Goal: Information Seeking & Learning: Find specific fact

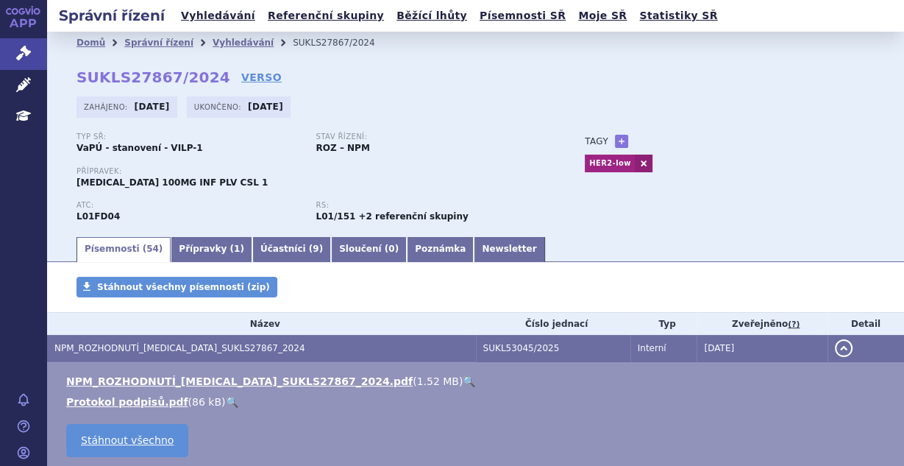
scroll to position [79, 0]
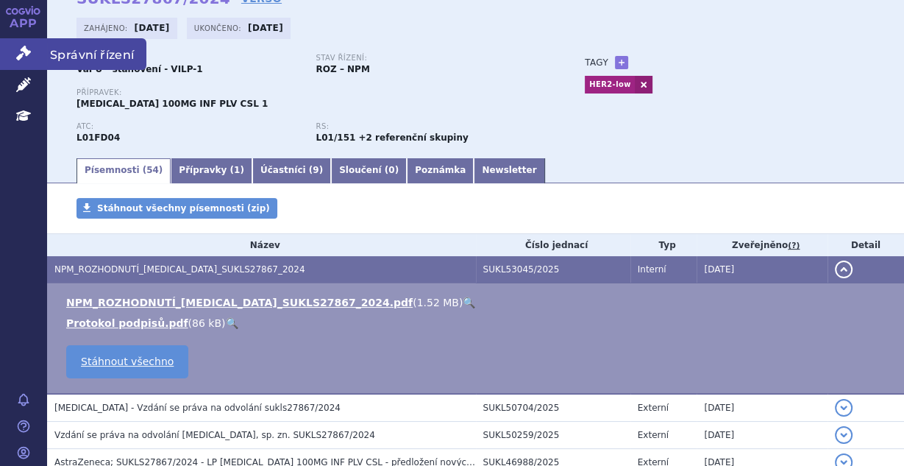
click at [27, 52] on icon at bounding box center [23, 53] width 15 height 15
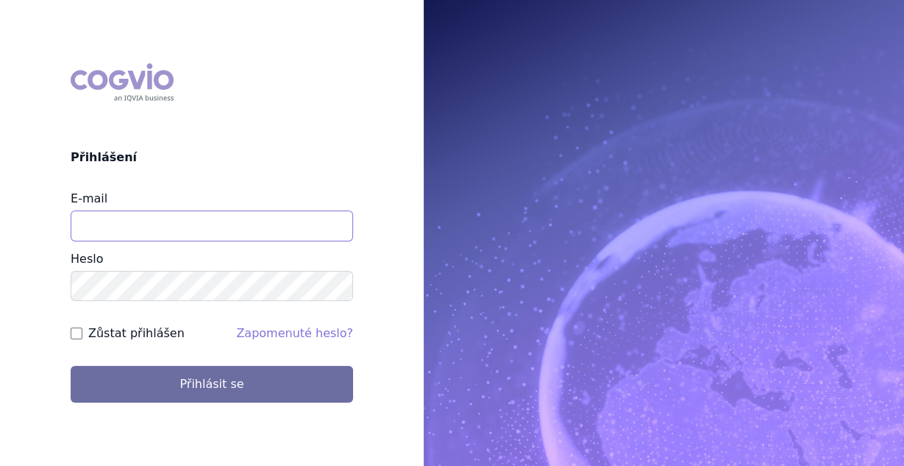
drag, startPoint x: 0, startPoint y: 0, endPoint x: 171, endPoint y: 215, distance: 274.9
click at [171, 216] on input "E-mail" at bounding box center [212, 225] width 283 height 31
type input "vaclav.smekal@astrazeneca.com"
click at [75, 329] on input "Zůstat přihlášen" at bounding box center [77, 333] width 12 height 12
checkbox input "true"
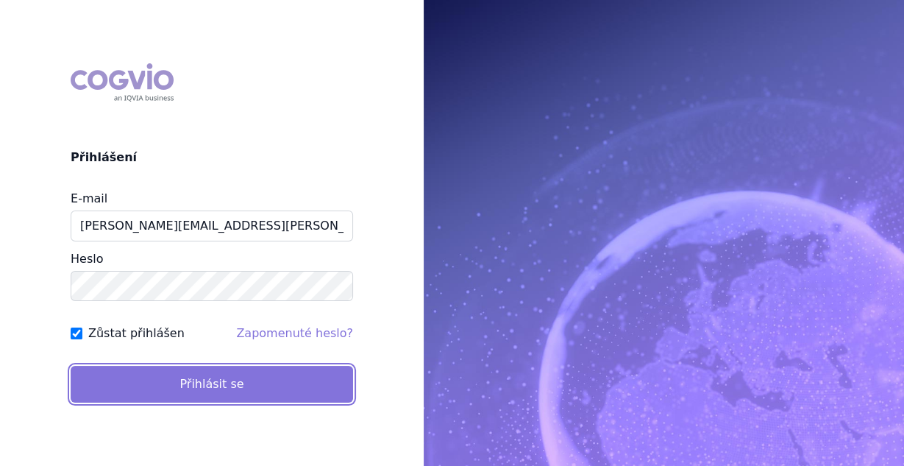
click at [147, 383] on button "Přihlásit se" at bounding box center [212, 384] width 283 height 37
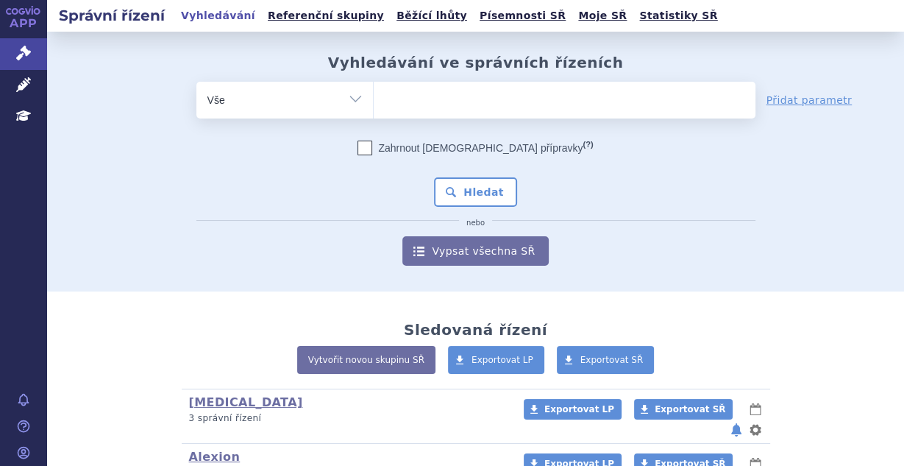
click at [425, 115] on span at bounding box center [565, 100] width 382 height 37
click at [374, 115] on select at bounding box center [373, 99] width 1 height 37
click at [428, 105] on ul at bounding box center [565, 97] width 382 height 31
click at [374, 105] on select at bounding box center [373, 99] width 1 height 37
type input "ryb"
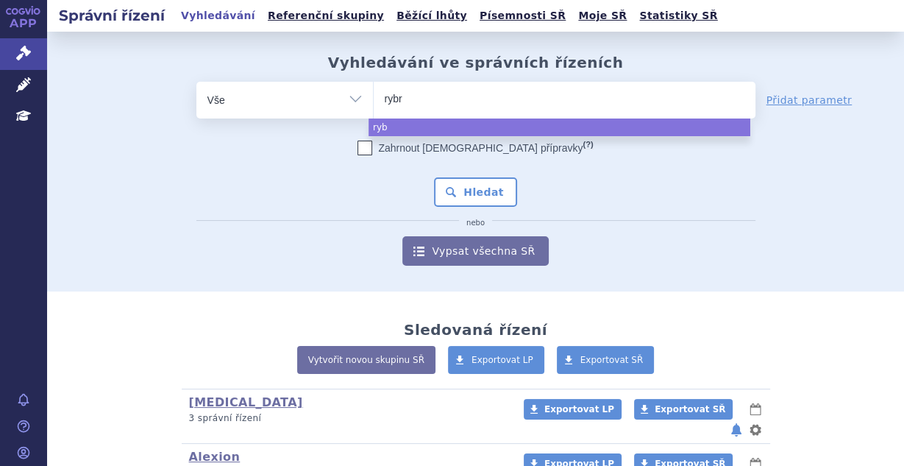
type input "rybre"
type input "rybrev"
type input "rybrevant"
select select "rybrevant"
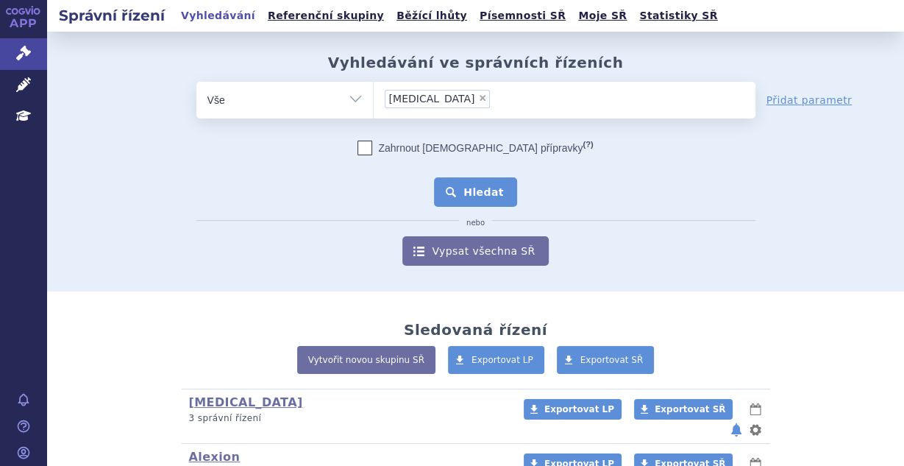
click at [500, 191] on button "Hledat" at bounding box center [475, 191] width 83 height 29
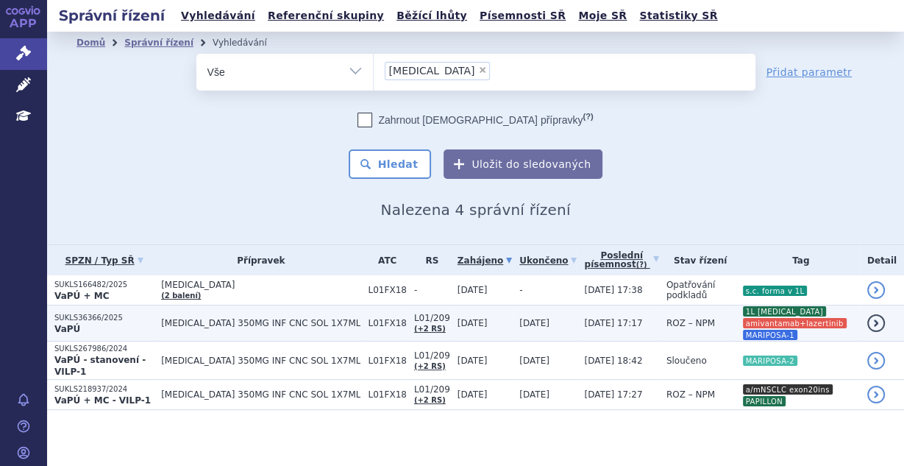
click at [468, 318] on span "31.01.2025" at bounding box center [473, 323] width 30 height 10
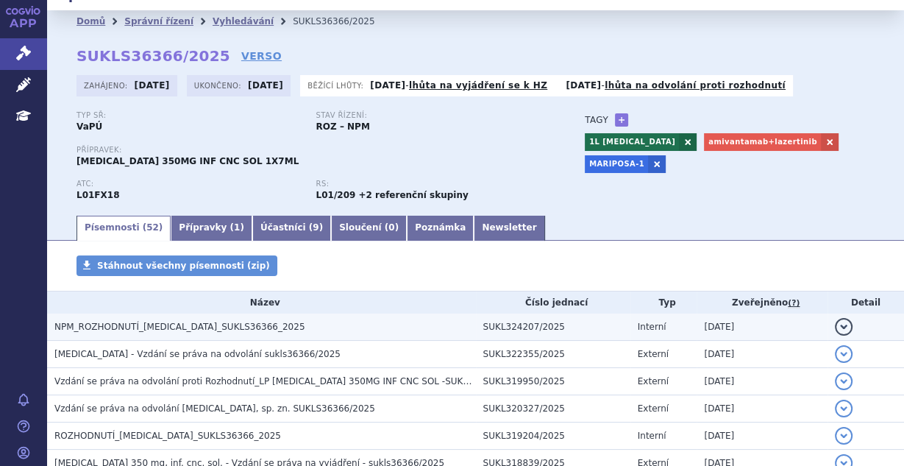
scroll to position [39, 0]
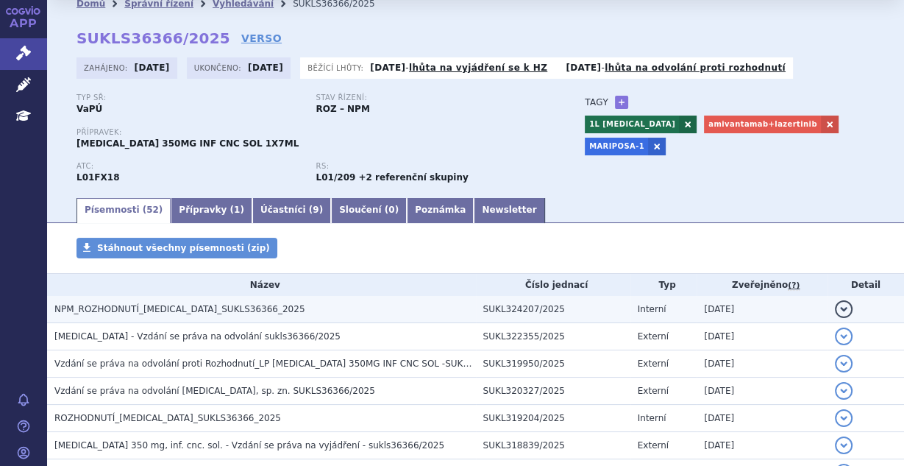
click at [89, 305] on span "NPM_ROZHODNUTÍ_RYBREVANT_SUKLS36366_2025" at bounding box center [179, 309] width 250 height 10
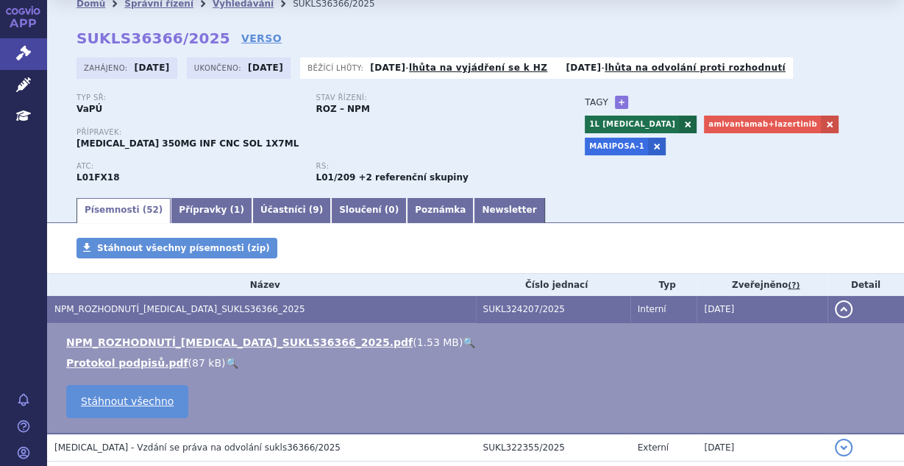
click at [152, 336] on link "NPM_ROZHODNUTÍ_RYBREVANT_SUKLS36366_2025.pdf" at bounding box center [239, 342] width 347 height 12
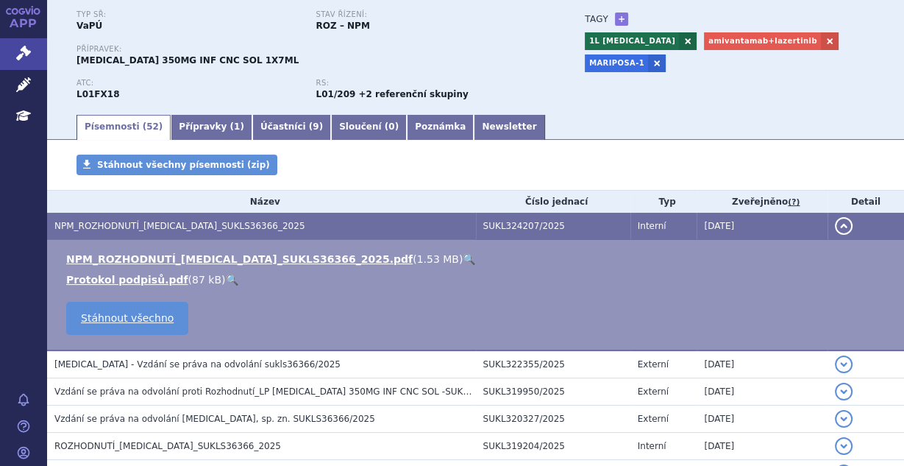
scroll to position [0, 0]
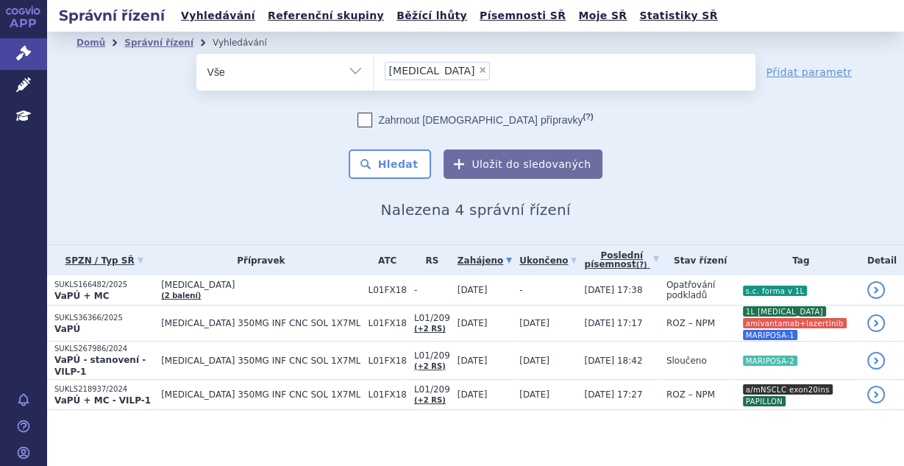
click at [478, 68] on span "×" at bounding box center [482, 69] width 9 height 9
click at [374, 68] on select "rybrevant" at bounding box center [373, 71] width 1 height 37
select select
click at [436, 73] on ul at bounding box center [565, 69] width 382 height 31
click at [374, 73] on select "rybrevant" at bounding box center [373, 71] width 1 height 37
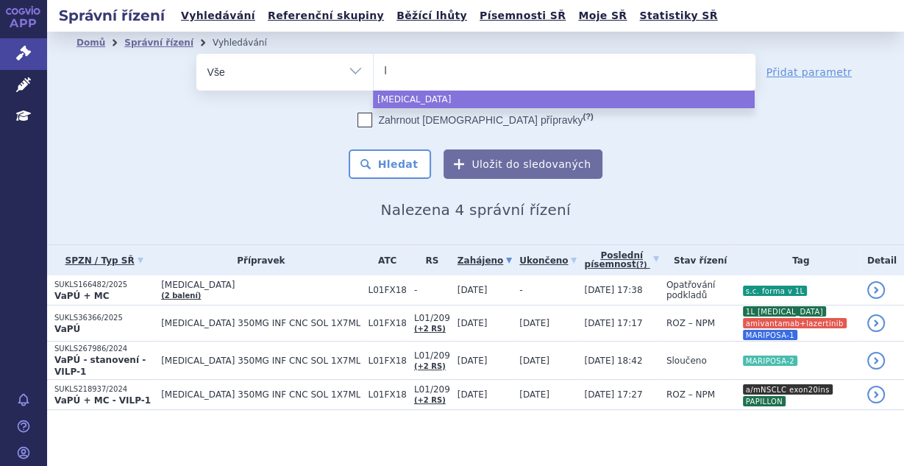
type input "la"
type input "laz"
type input "lazc"
type input "lazclu"
type input "lazcluze"
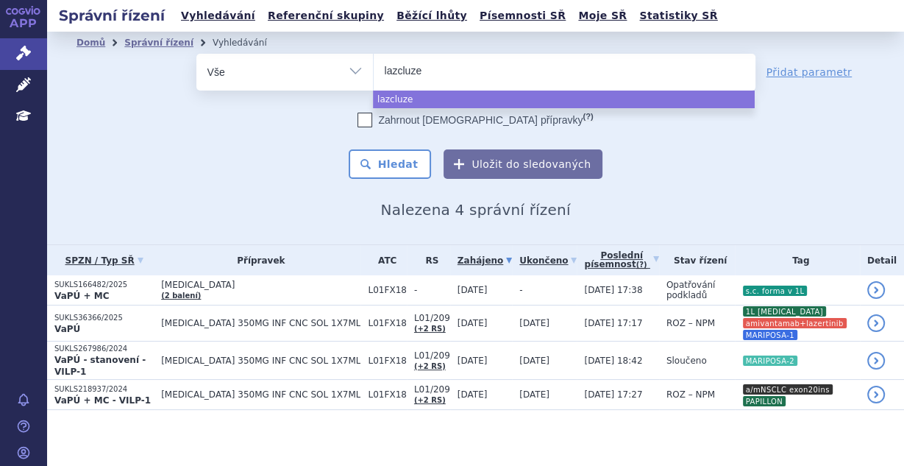
select select "lazcluze"
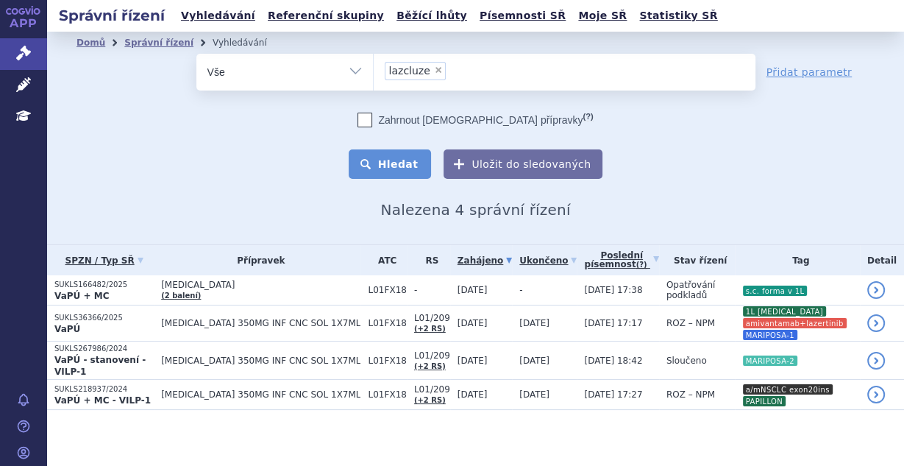
click at [404, 156] on button "Hledat" at bounding box center [390, 163] width 83 height 29
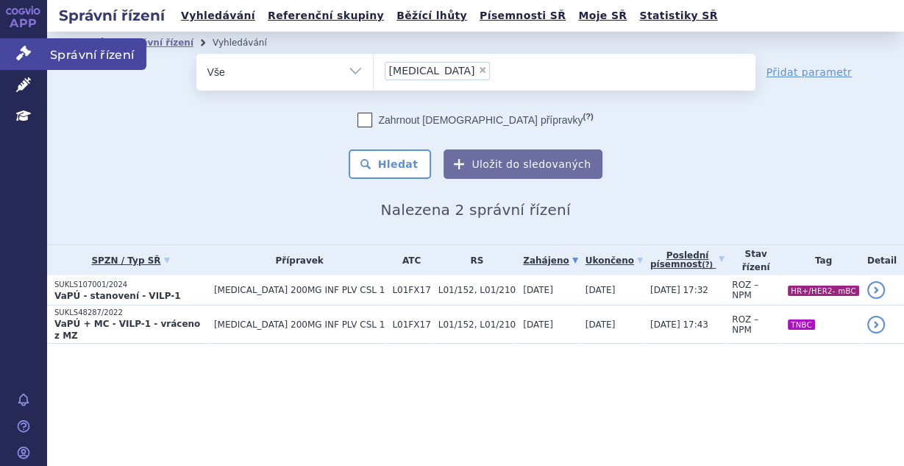
click at [22, 56] on icon at bounding box center [23, 53] width 15 height 15
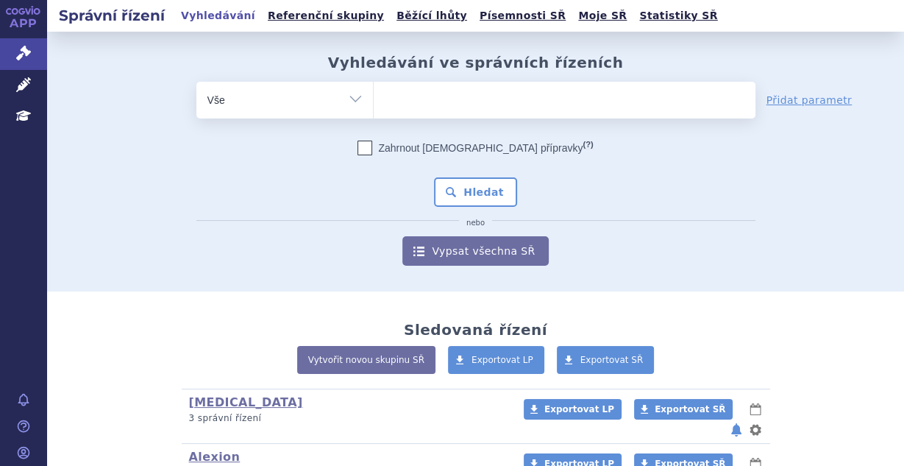
click at [415, 93] on ul at bounding box center [565, 97] width 382 height 31
click at [374, 93] on select at bounding box center [373, 99] width 1 height 37
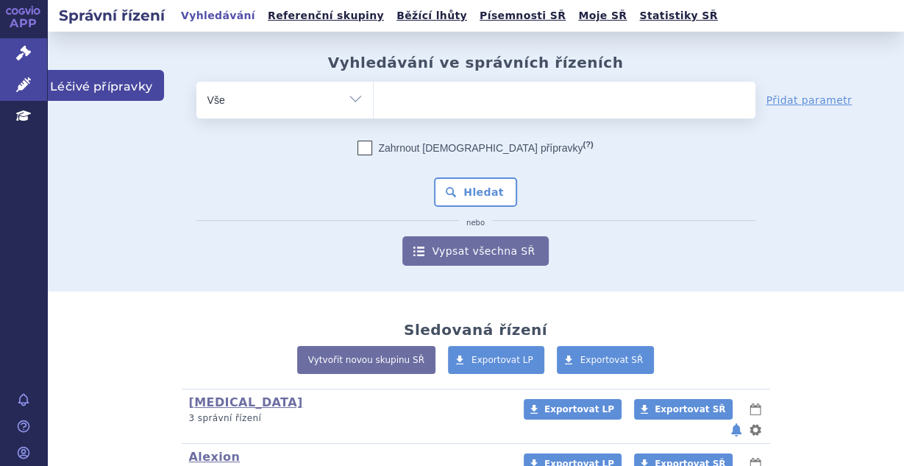
click at [13, 86] on link "Léčivé přípravky" at bounding box center [23, 85] width 47 height 31
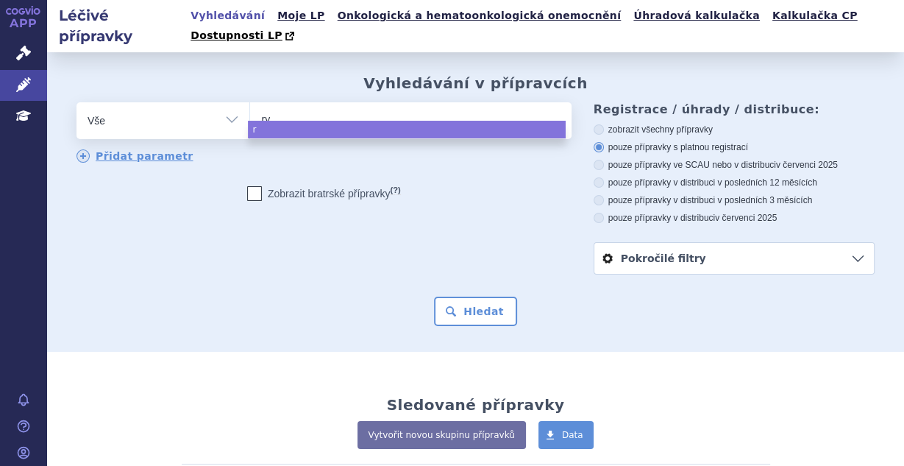
type input "ryb"
type input "rybre"
type input "rybrea"
type input "rybreav"
type input "rybrea"
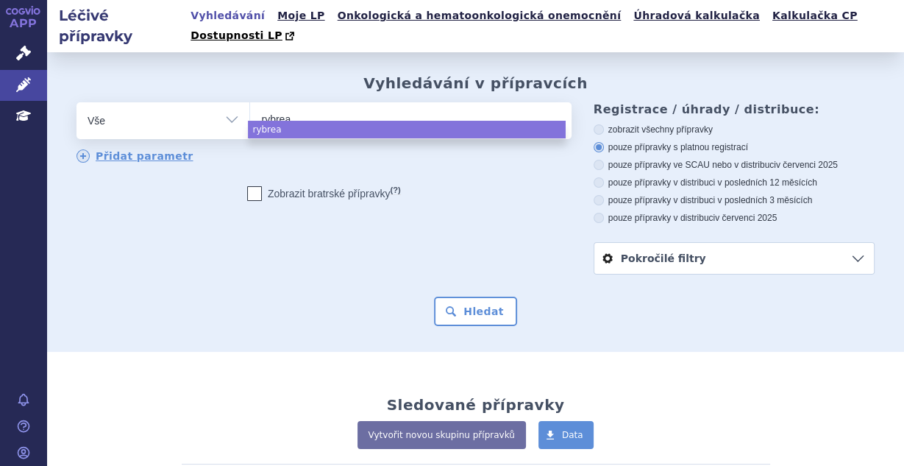
type input "rybre"
type input "rybrev"
type input "rybrevan"
type input "rybrevant"
select select "[MEDICAL_DATA]"
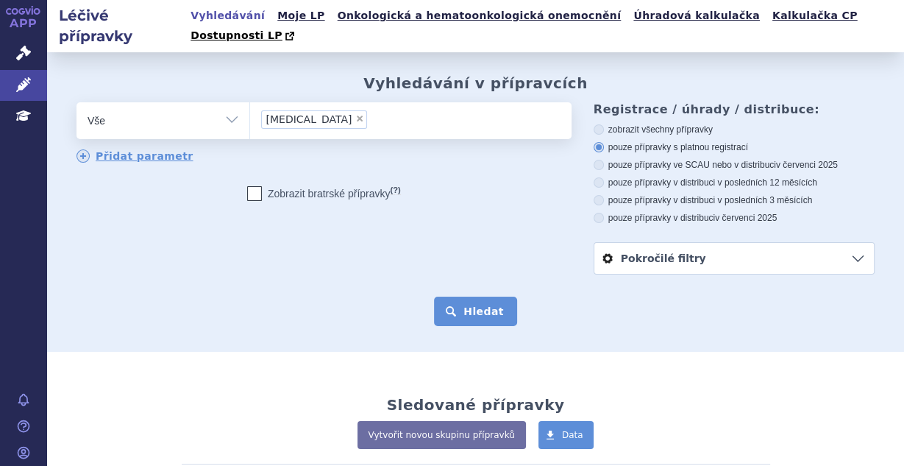
click at [459, 297] on button "Hledat" at bounding box center [475, 311] width 83 height 29
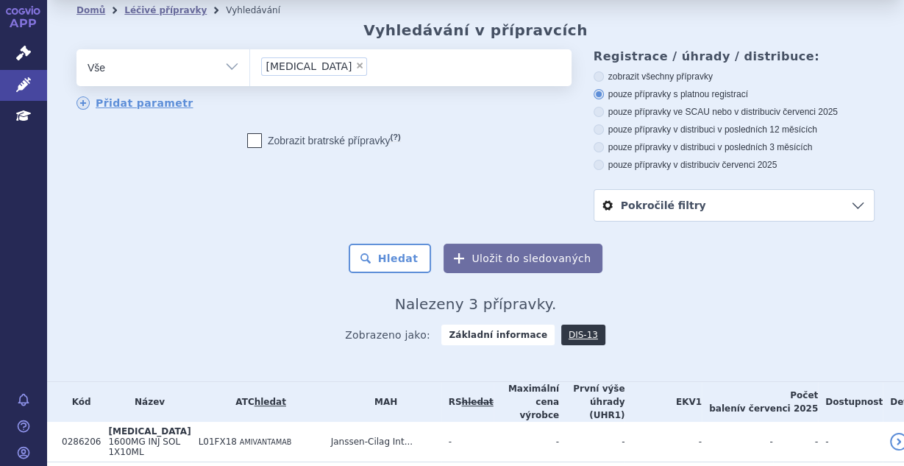
scroll to position [125, 0]
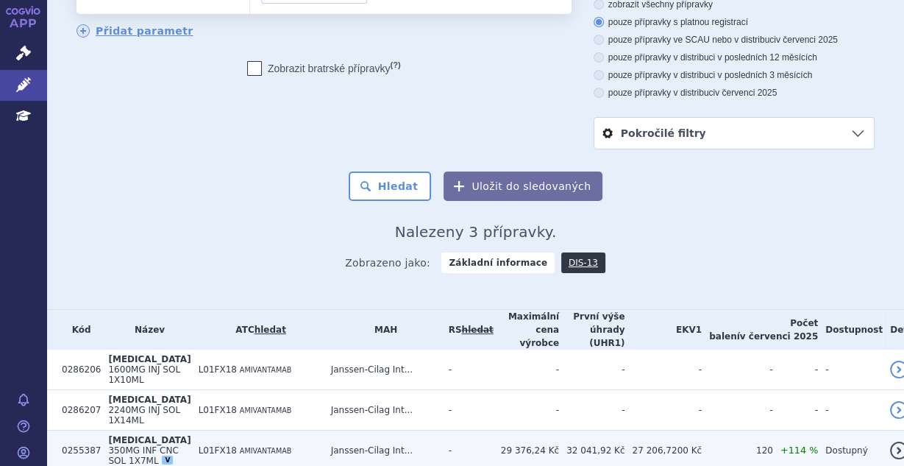
click at [406, 431] on td "Janssen-Cilag Int..." at bounding box center [383, 451] width 118 height 40
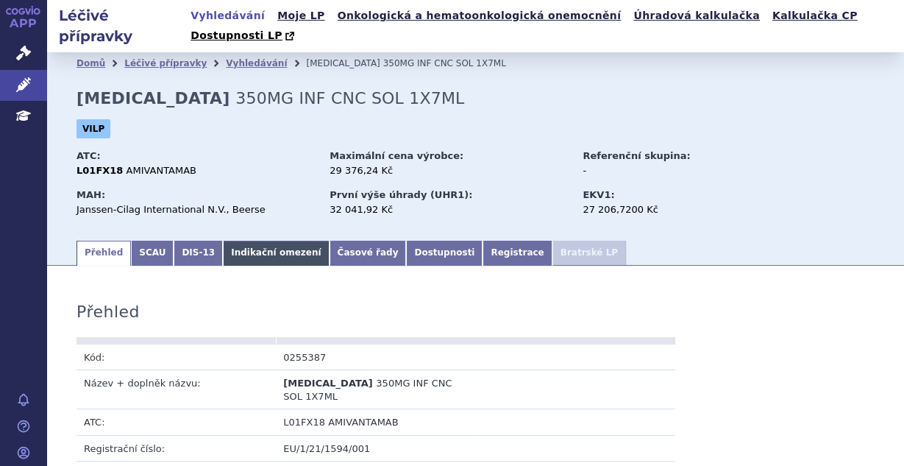
click at [230, 241] on link "Indikační omezení" at bounding box center [276, 253] width 106 height 25
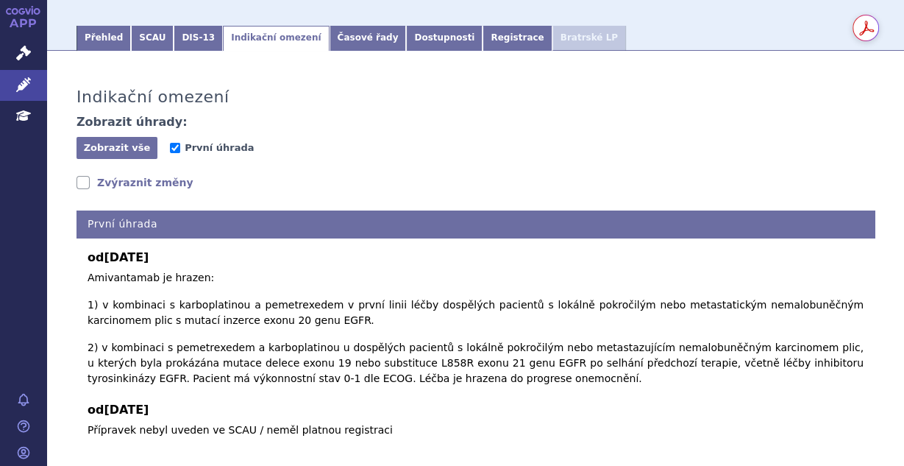
scroll to position [248, 0]
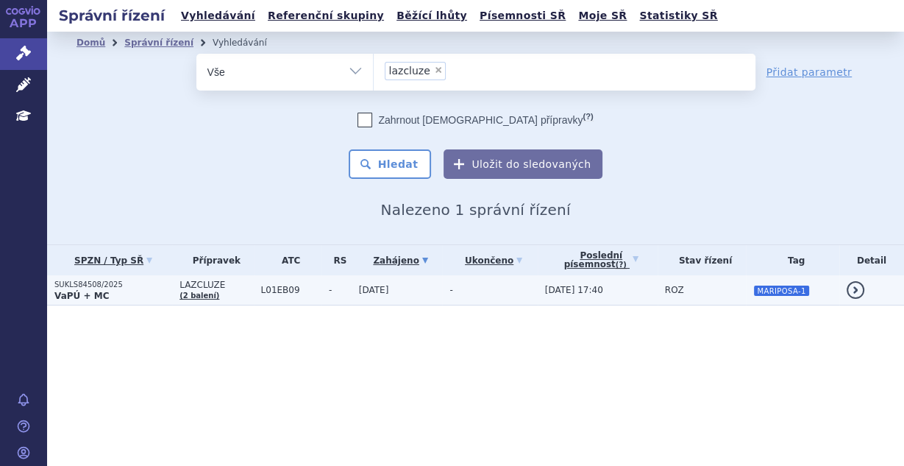
click at [495, 283] on td "-" at bounding box center [489, 290] width 95 height 30
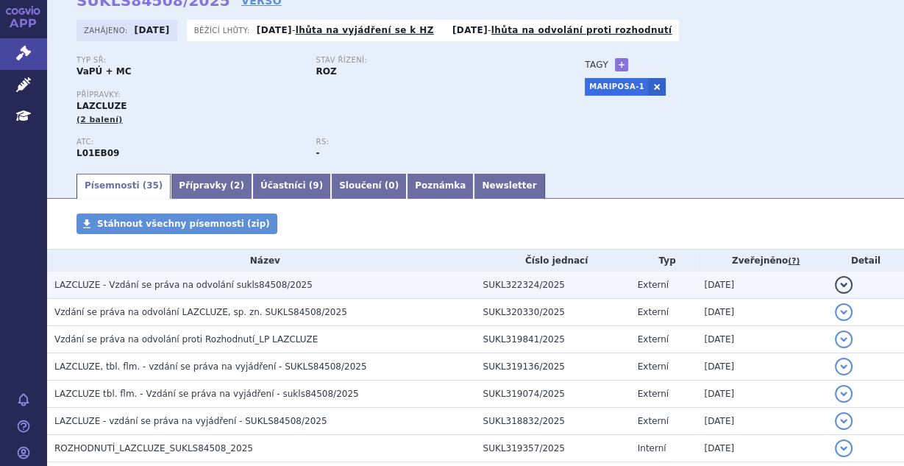
scroll to position [78, 0]
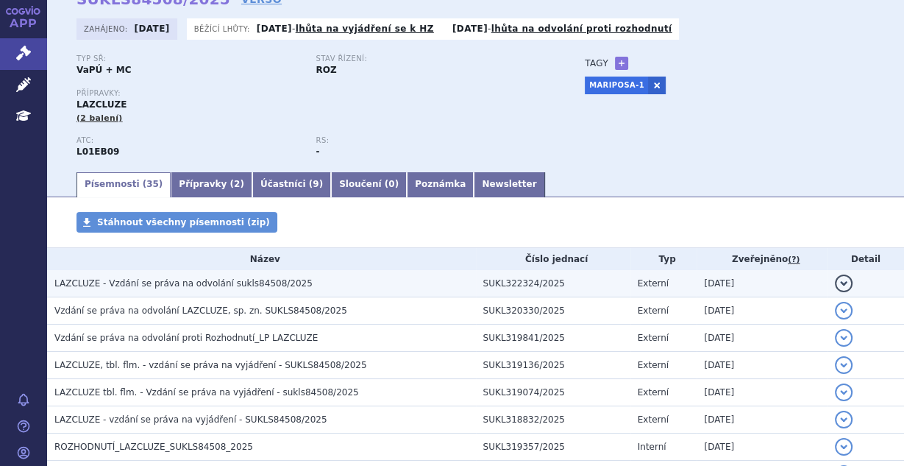
click at [239, 281] on span "LAZCLUZE - Vzdání se práva na odvolání sukls84508/2025" at bounding box center [183, 283] width 258 height 10
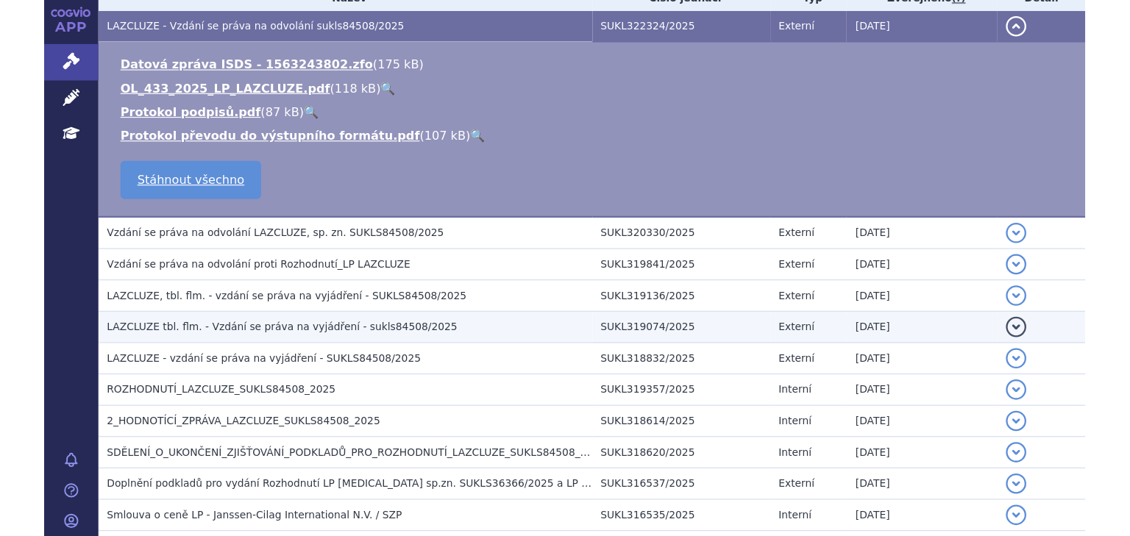
scroll to position [353, 0]
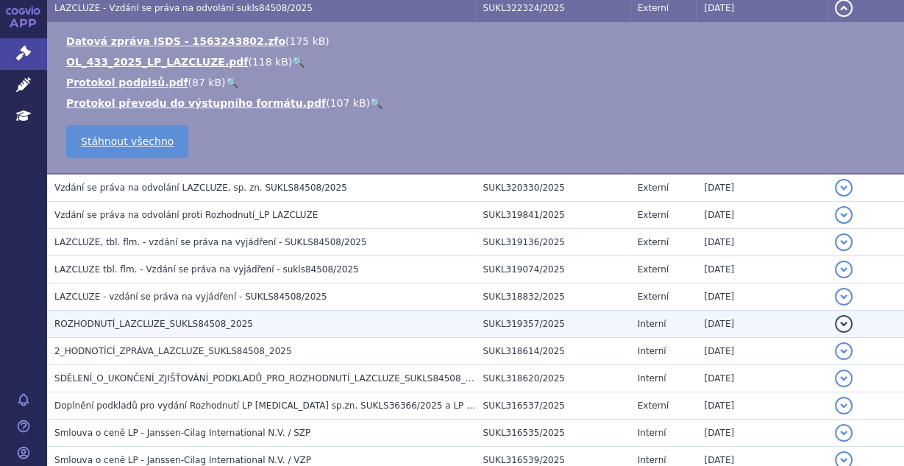
click at [202, 321] on span "ROZHODNUTÍ_LAZCLUZE_SUKLS84508_2025" at bounding box center [153, 324] width 199 height 10
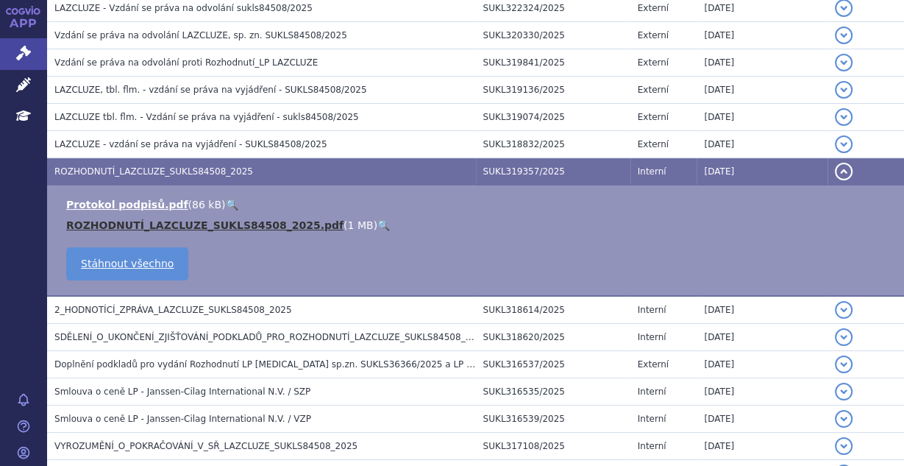
click at [213, 222] on link "ROZHODNUTÍ_LAZCLUZE_SUKLS84508_2025.pdf" at bounding box center [204, 225] width 277 height 12
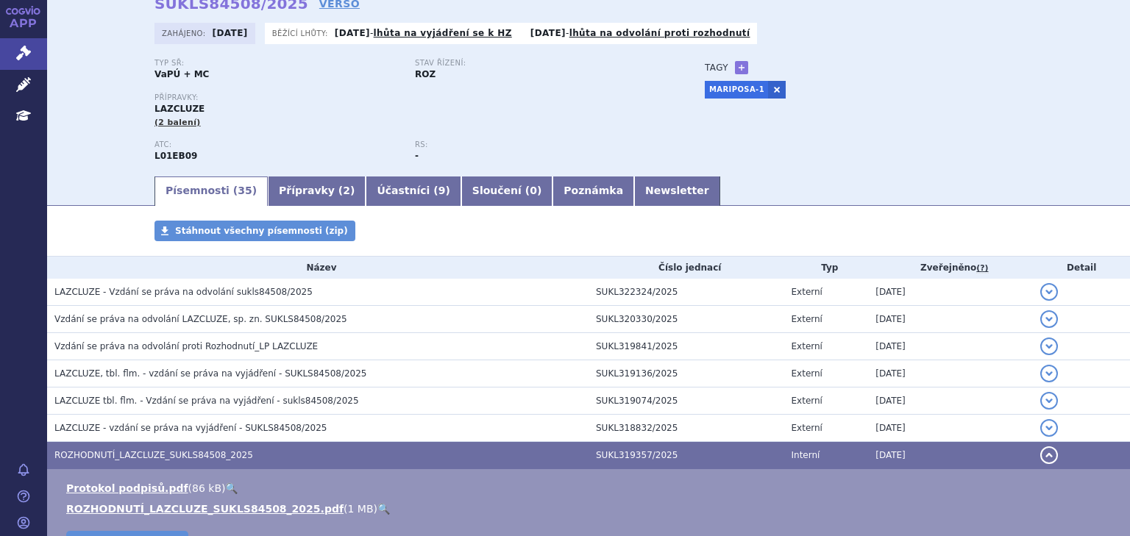
scroll to position [157, 0]
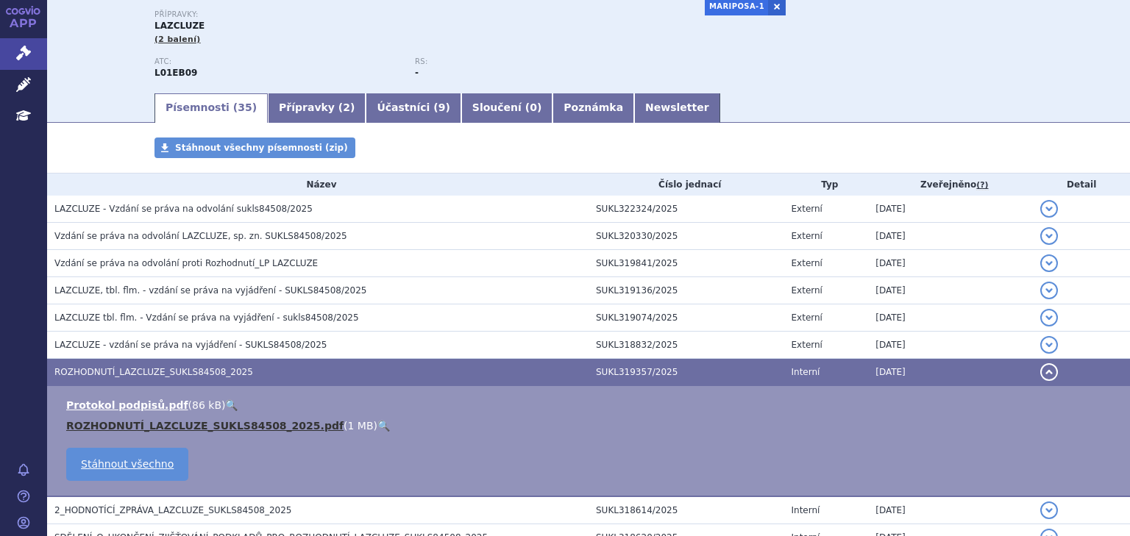
click at [156, 425] on link "ROZHODNUTÍ_LAZCLUZE_SUKLS84508_2025.pdf" at bounding box center [204, 426] width 277 height 12
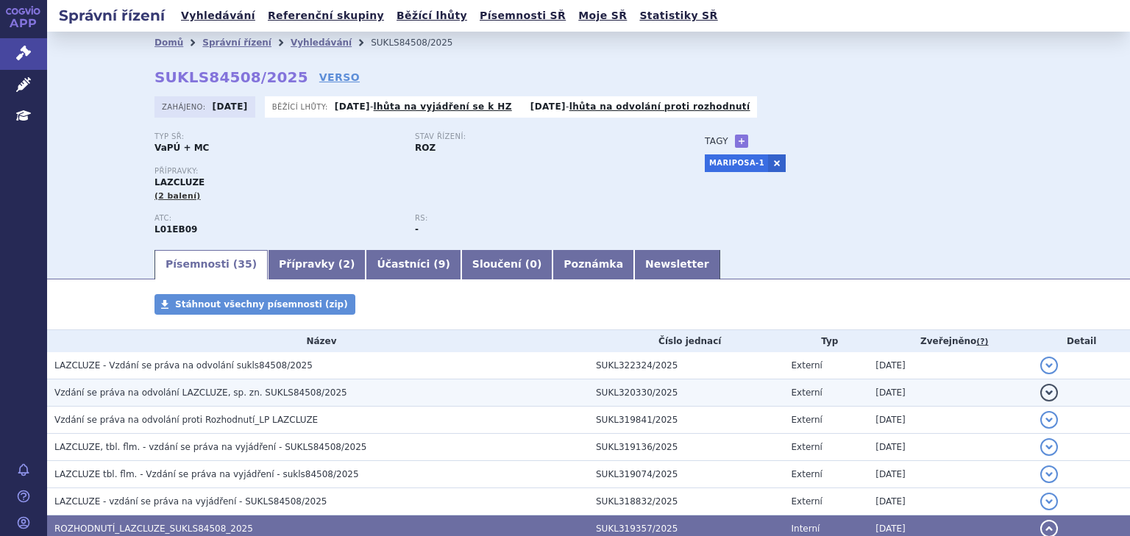
scroll to position [0, 0]
